Goal: Information Seeking & Learning: Find specific page/section

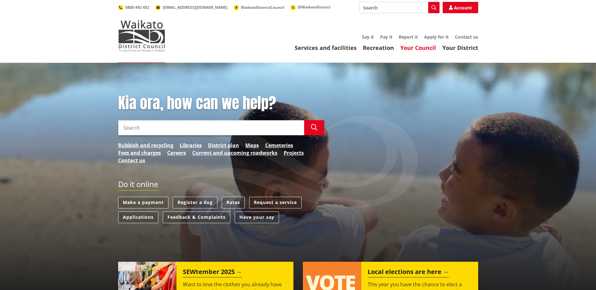
click at [428, 50] on link "Your Council" at bounding box center [418, 48] width 36 height 8
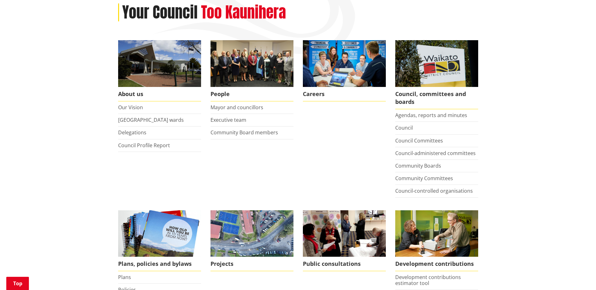
scroll to position [94, 0]
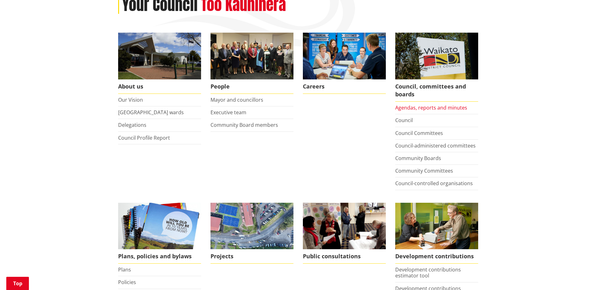
click at [432, 109] on link "Agendas, reports and minutes" at bounding box center [431, 107] width 72 height 7
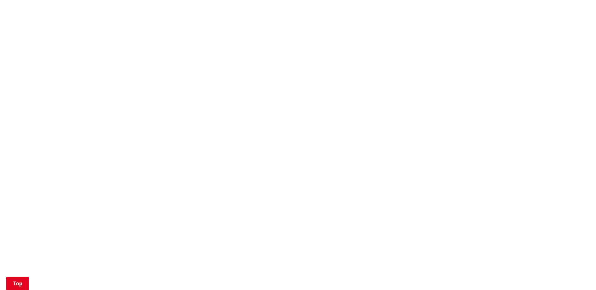
scroll to position [471, 0]
click at [480, 202] on div "All Council , Community Board and Committee meetings are formal meetings and he…" at bounding box center [344, 38] width 277 height 764
